Goal: Task Accomplishment & Management: Use online tool/utility

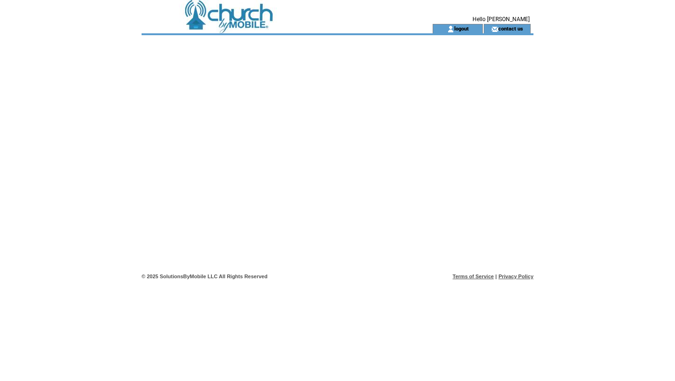
click at [260, 30] on td at bounding box center [270, 28] width 257 height 9
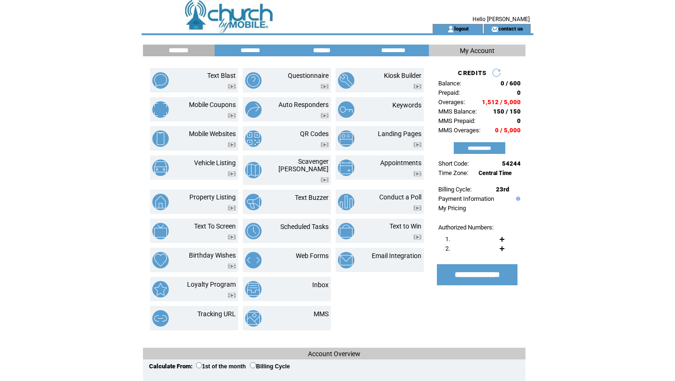
click at [316, 48] on input "*******" at bounding box center [322, 50] width 70 height 8
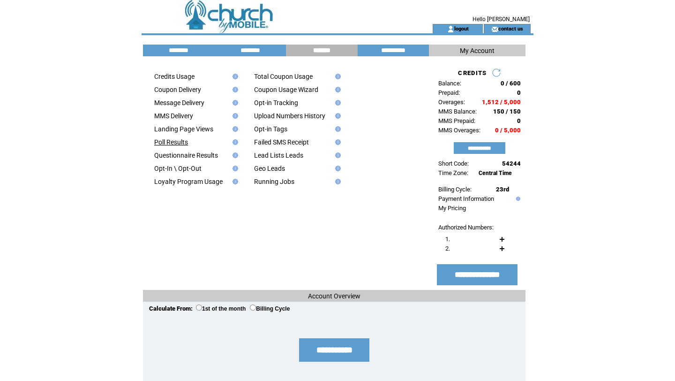
click at [178, 144] on link "Poll Results" at bounding box center [171, 142] width 34 height 8
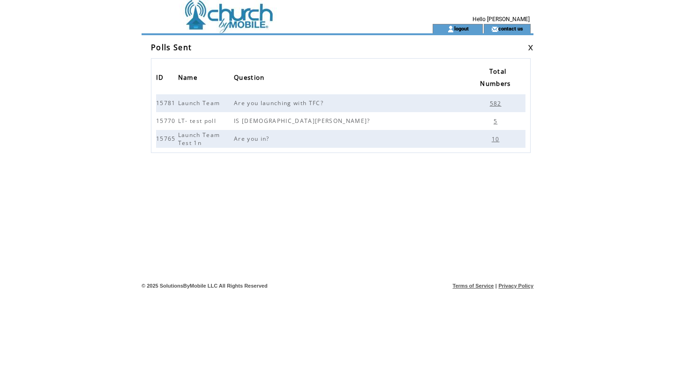
click at [496, 102] on span "582" at bounding box center [497, 103] width 14 height 8
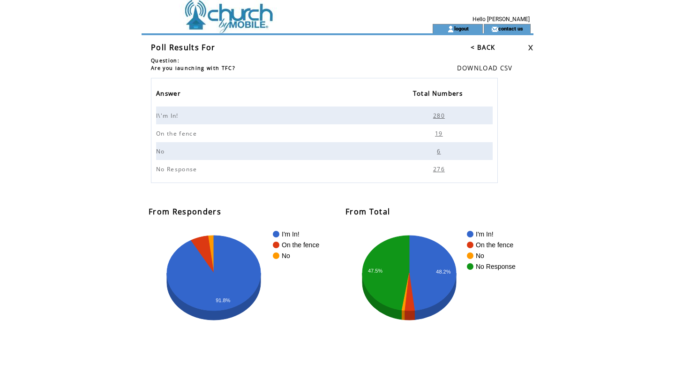
click at [438, 117] on span "280" at bounding box center [440, 116] width 14 height 8
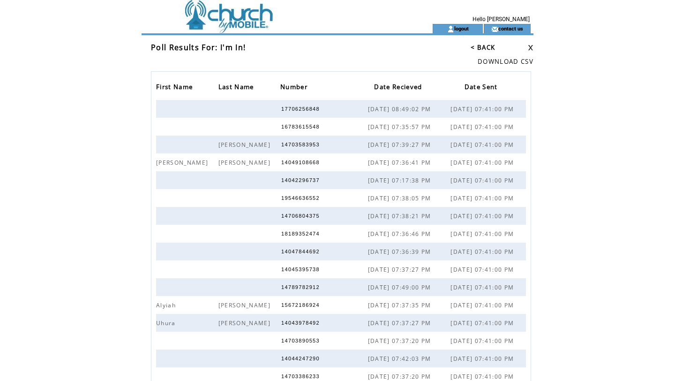
click at [251, 17] on td at bounding box center [270, 12] width 257 height 24
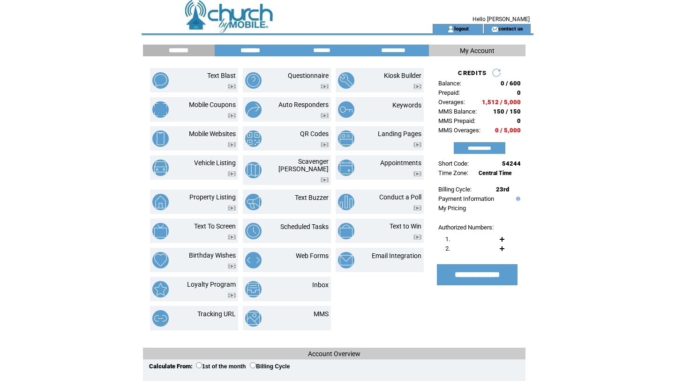
click at [253, 51] on input "********" at bounding box center [250, 50] width 70 height 8
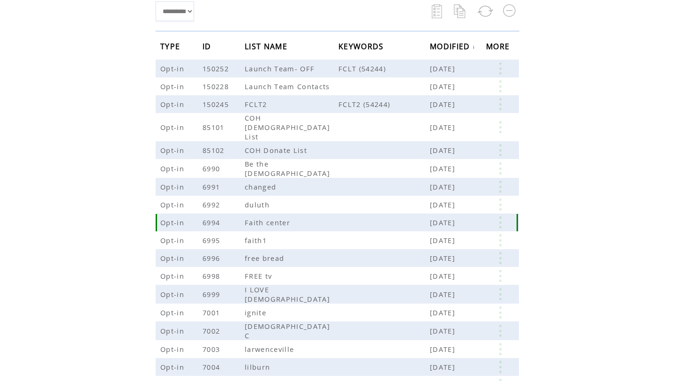
scroll to position [125, 0]
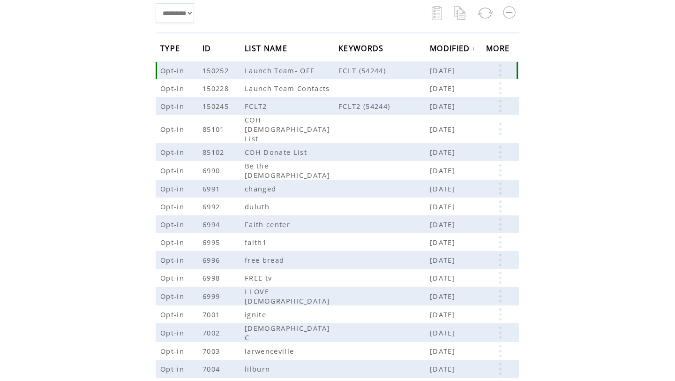
click at [506, 67] on link at bounding box center [500, 70] width 28 height 12
click at [458, 69] on link "EDIT" at bounding box center [453, 68] width 15 height 8
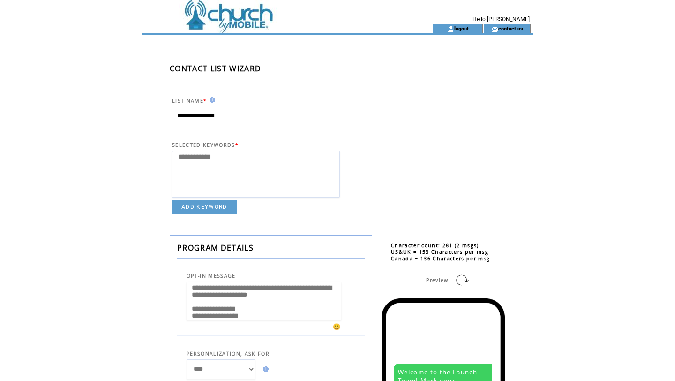
select select
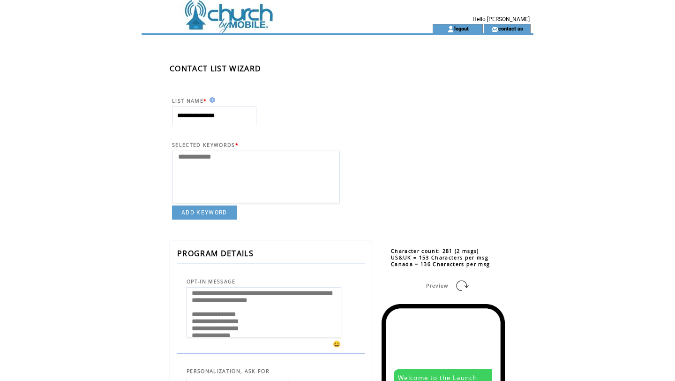
click at [252, 20] on td at bounding box center [270, 12] width 257 height 24
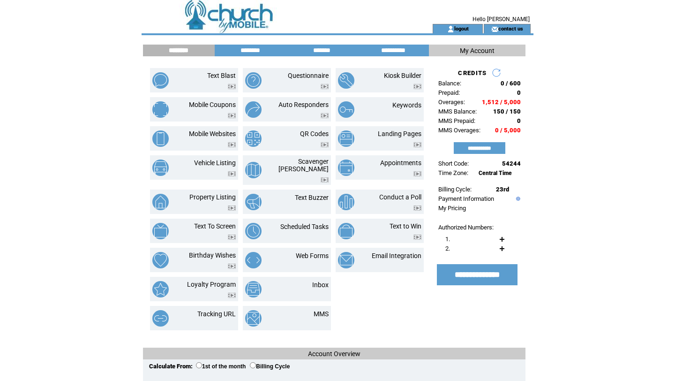
click at [245, 50] on input "********" at bounding box center [250, 50] width 70 height 8
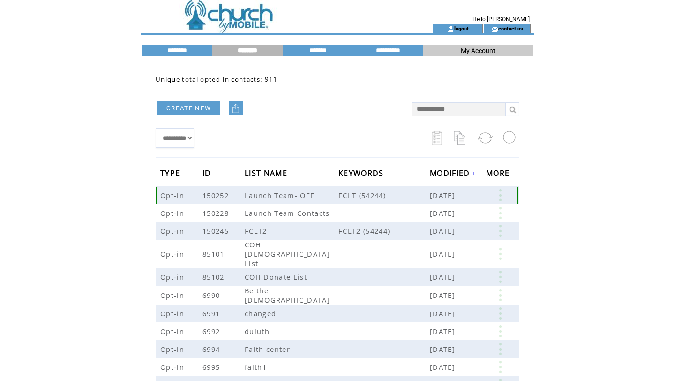
click at [497, 196] on link at bounding box center [500, 195] width 28 height 12
click at [430, 225] on link at bounding box center [428, 225] width 8 height 8
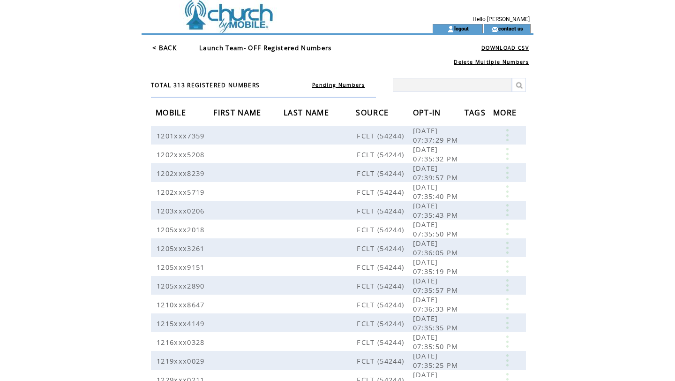
click at [300, 64] on td "Delete Multiple Numbers" at bounding box center [342, 59] width 383 height 12
click at [638, 205] on html "**********" at bounding box center [337, 190] width 675 height 381
click at [512, 48] on link "DOWNLOAD CSV" at bounding box center [505, 48] width 47 height 7
click at [504, 47] on link "DOWNLOAD CSV" at bounding box center [505, 48] width 47 height 7
click at [450, 30] on img at bounding box center [450, 29] width 7 height 8
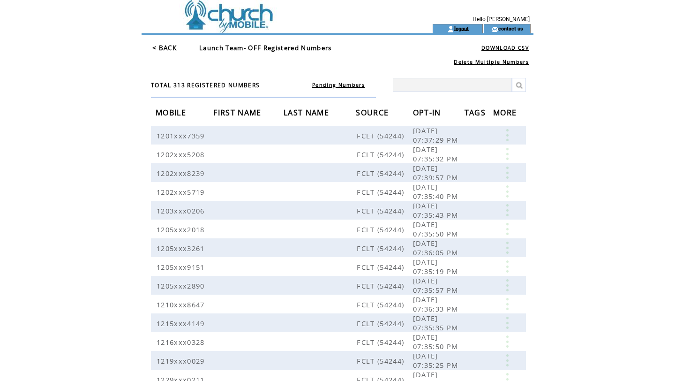
click at [462, 27] on link "logout" at bounding box center [461, 28] width 15 height 6
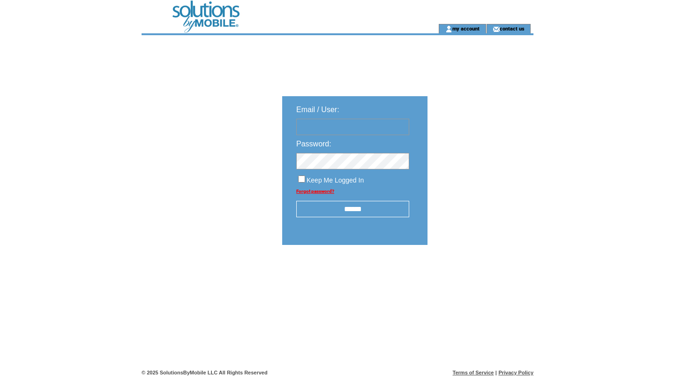
click at [339, 135] on input "text" at bounding box center [352, 127] width 113 height 16
click at [378, 127] on input "text" at bounding box center [352, 127] width 113 height 16
type input "**********"
click at [370, 215] on input "******" at bounding box center [352, 209] width 113 height 16
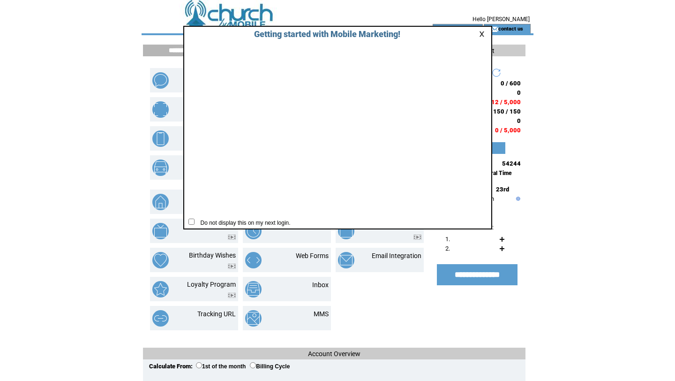
click at [481, 34] on link at bounding box center [483, 34] width 8 height 6
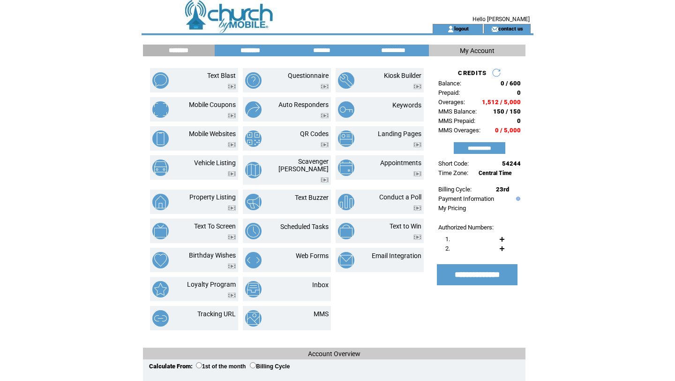
click at [244, 52] on input "********" at bounding box center [250, 50] width 70 height 8
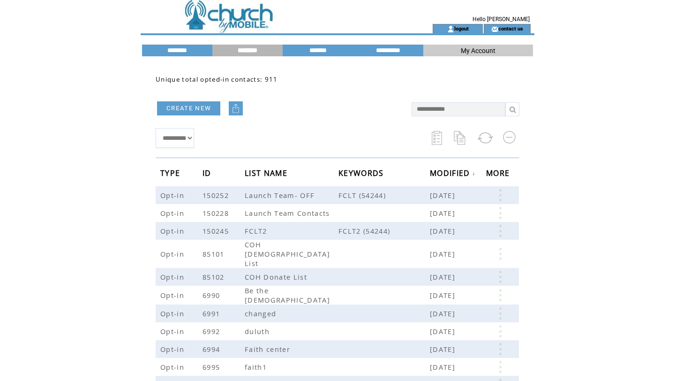
click at [203, 107] on link "CREATE NEW" at bounding box center [188, 108] width 63 height 14
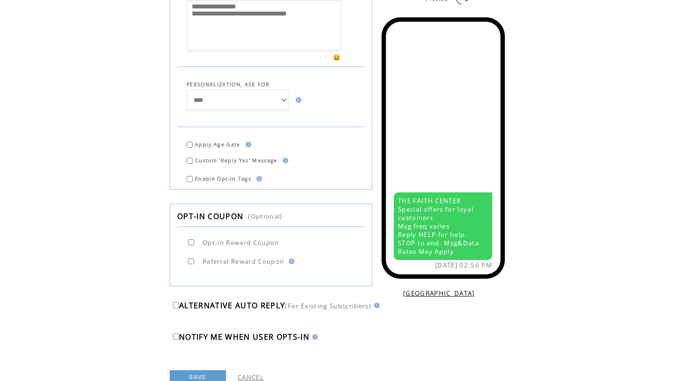
scroll to position [317, 0]
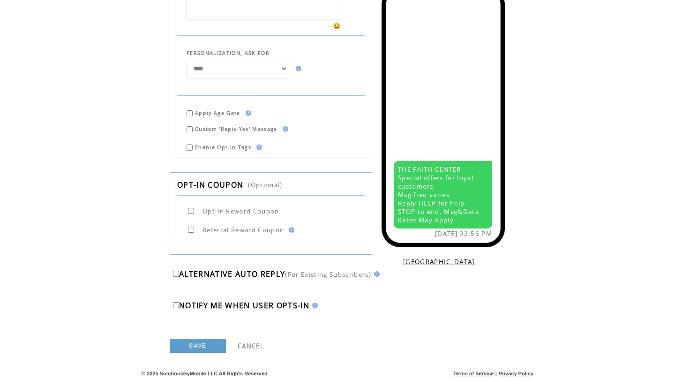
click at [257, 344] on link "CANCEL" at bounding box center [251, 345] width 26 height 8
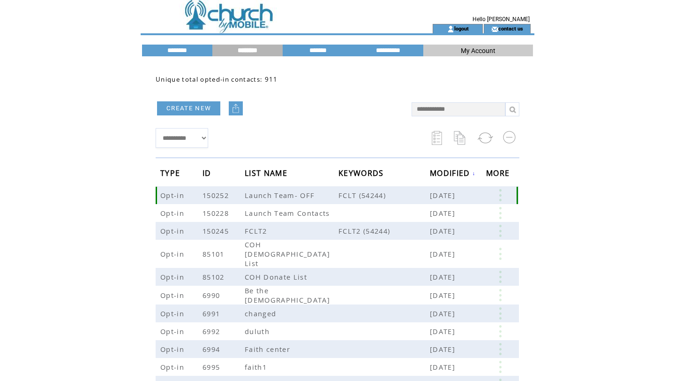
click at [501, 189] on link at bounding box center [500, 195] width 28 height 12
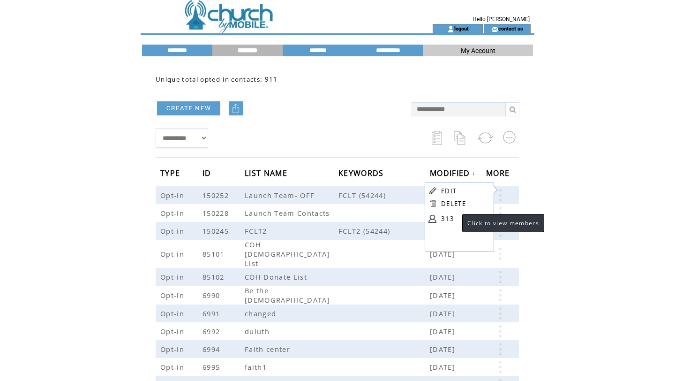
click at [453, 219] on link "313" at bounding box center [464, 218] width 47 height 14
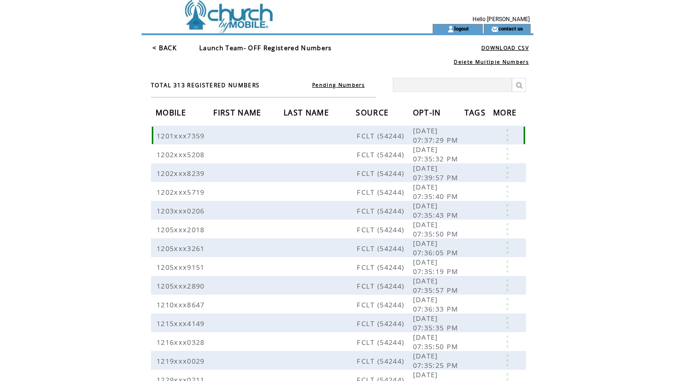
click at [184, 138] on span "1201xxx7359" at bounding box center [182, 135] width 51 height 9
click at [508, 137] on link at bounding box center [507, 135] width 28 height 12
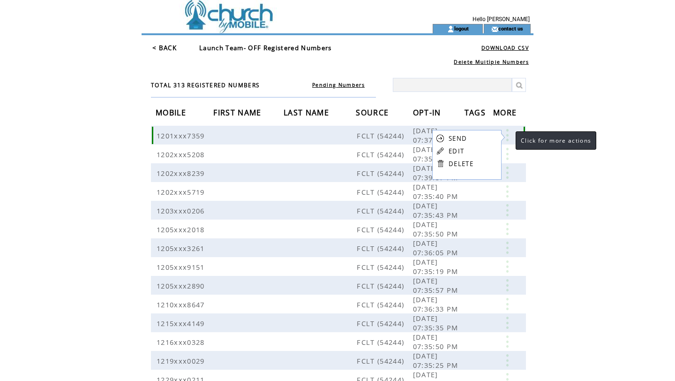
click at [508, 137] on link at bounding box center [507, 135] width 28 height 12
click at [291, 143] on td at bounding box center [320, 135] width 72 height 19
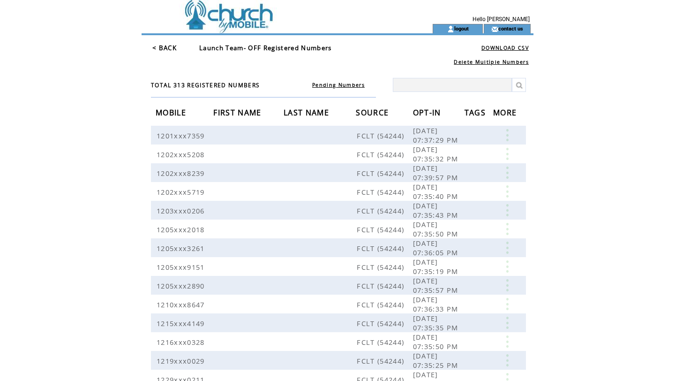
click at [172, 113] on span "MOBILE" at bounding box center [172, 113] width 33 height 17
click at [188, 136] on span "1201xxx7359" at bounding box center [182, 135] width 51 height 9
click at [503, 132] on link at bounding box center [507, 135] width 28 height 12
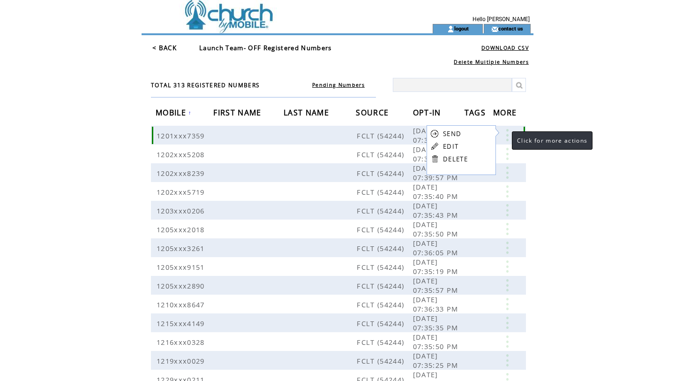
click at [508, 132] on link at bounding box center [507, 135] width 28 height 12
click at [559, 116] on html "**********" at bounding box center [337, 190] width 675 height 381
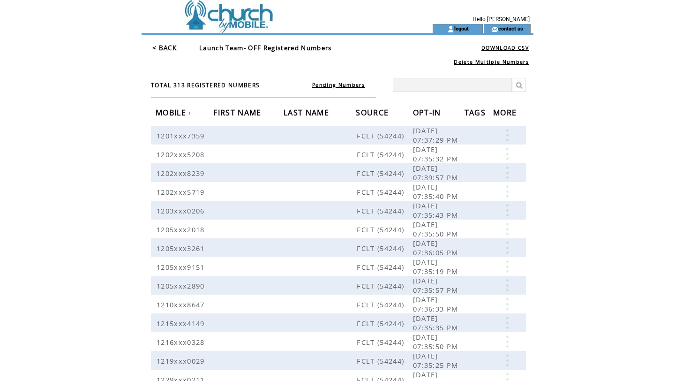
click at [190, 26] on td at bounding box center [270, 28] width 257 height 9
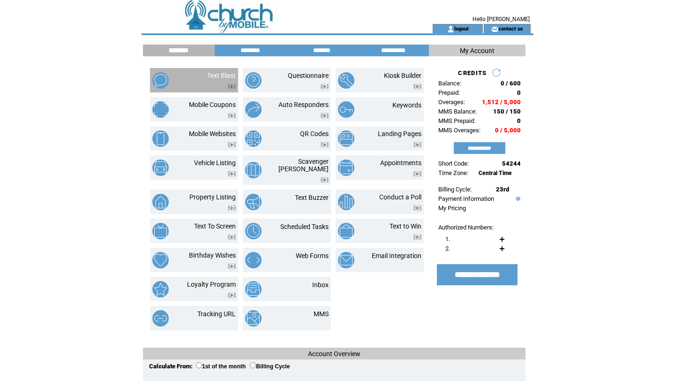
click at [189, 86] on td "Text Blast" at bounding box center [210, 80] width 51 height 17
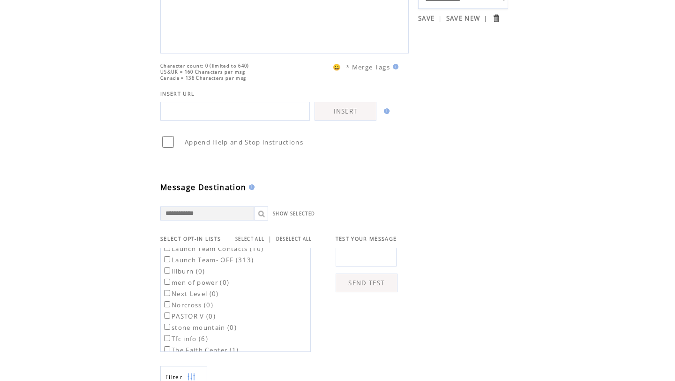
scroll to position [168, 0]
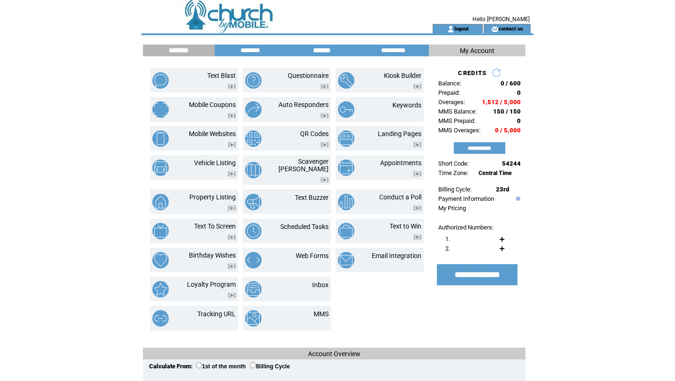
click at [331, 53] on input "*******" at bounding box center [322, 50] width 70 height 8
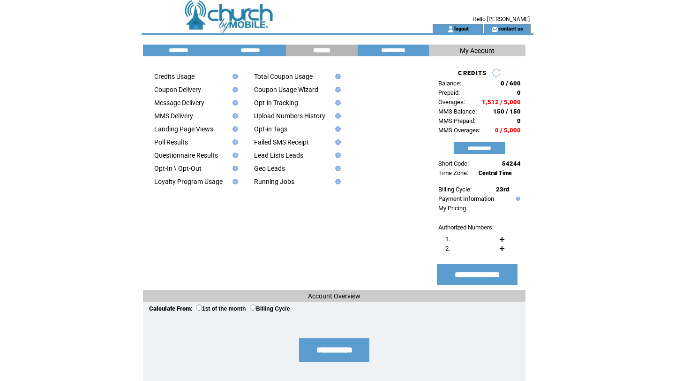
click at [258, 51] on input "********" at bounding box center [250, 50] width 70 height 8
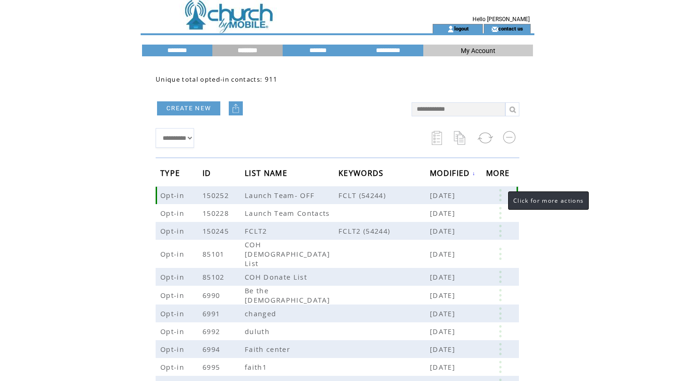
click at [498, 197] on link at bounding box center [500, 195] width 28 height 12
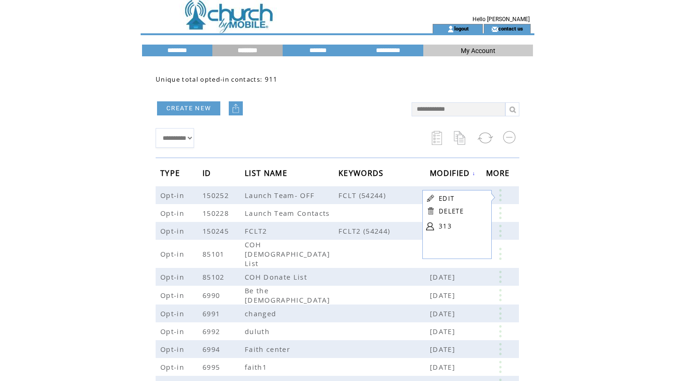
click at [441, 227] on link "313" at bounding box center [462, 226] width 47 height 14
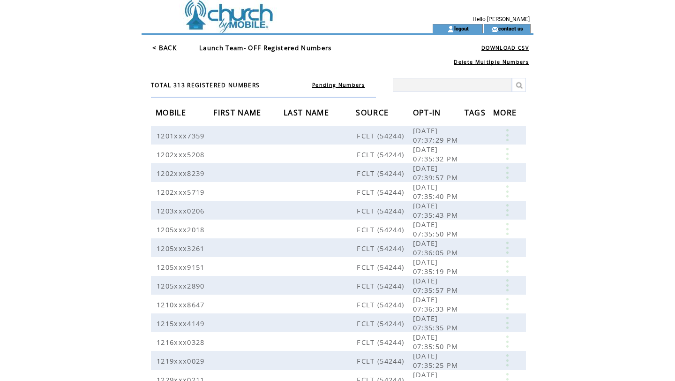
click at [166, 44] on link "< BACK" at bounding box center [164, 48] width 24 height 8
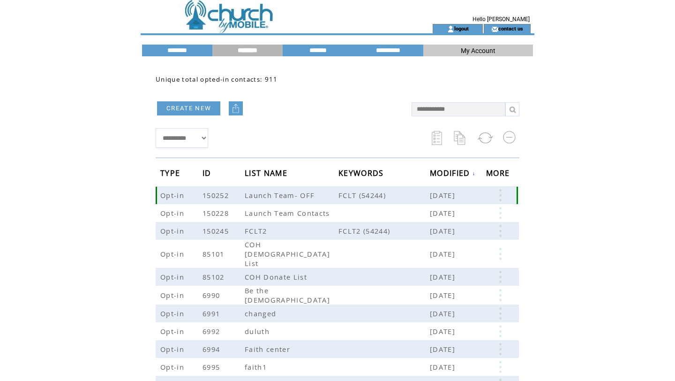
click at [495, 197] on link at bounding box center [500, 195] width 28 height 12
click at [429, 229] on link at bounding box center [427, 226] width 8 height 8
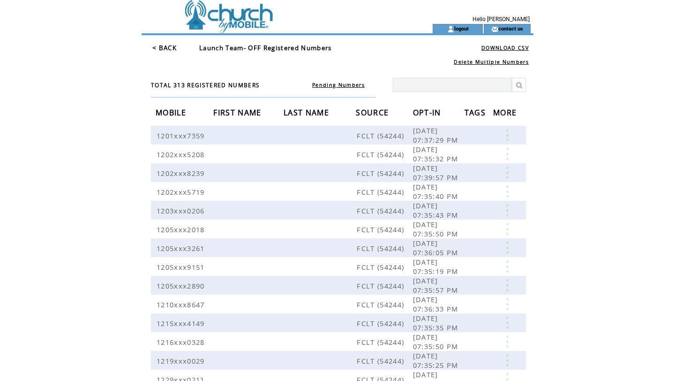
click at [169, 44] on link "< BACK" at bounding box center [164, 48] width 24 height 8
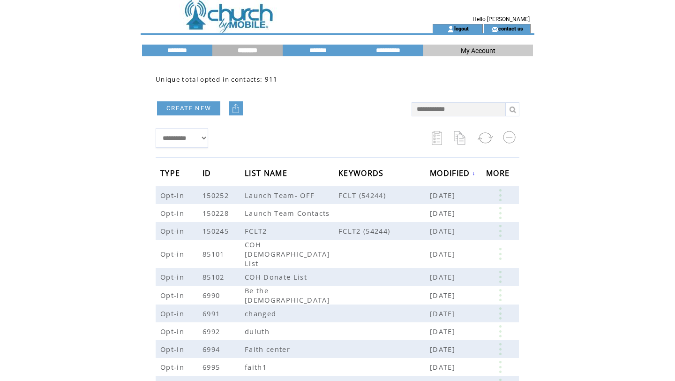
click at [213, 22] on td at bounding box center [270, 12] width 257 height 24
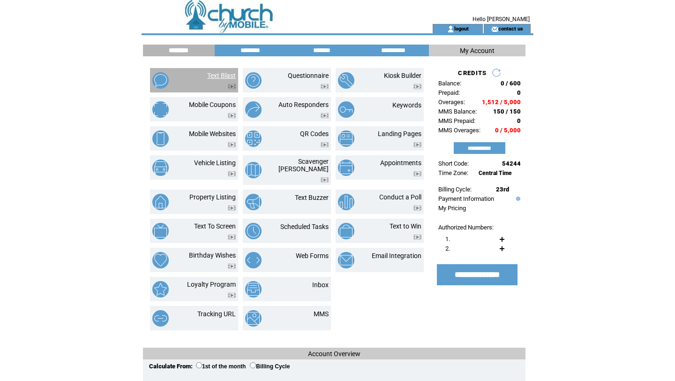
click at [216, 76] on link "Text Blast" at bounding box center [221, 76] width 29 height 8
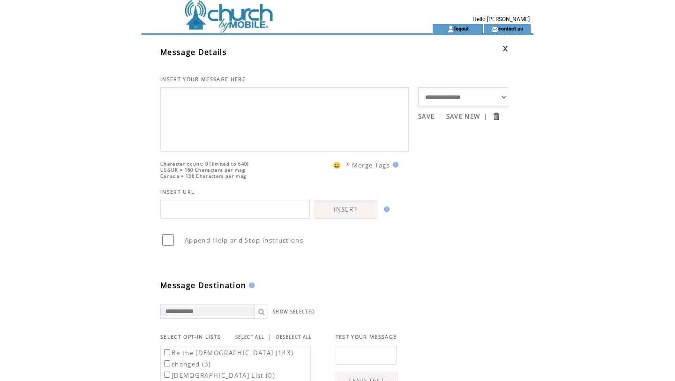
click at [228, 101] on textarea at bounding box center [285, 118] width 238 height 56
